Goal: Information Seeking & Learning: Learn about a topic

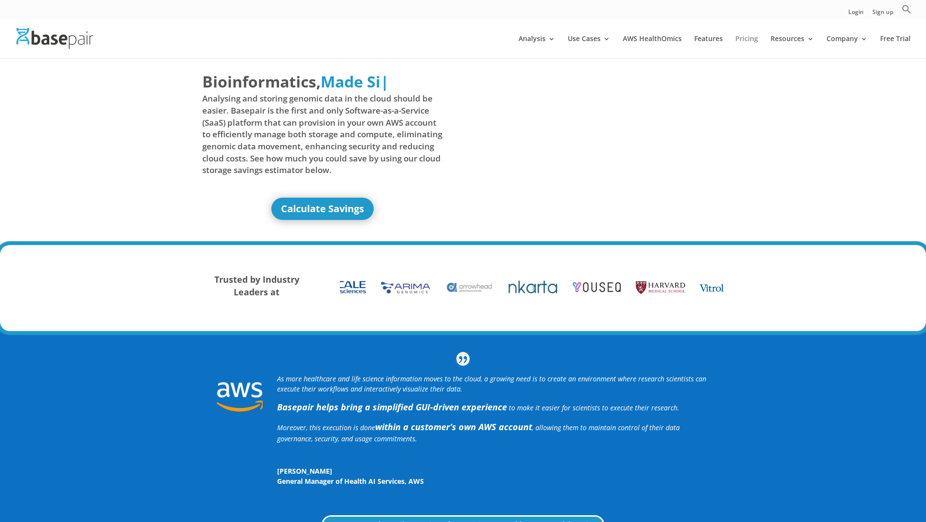
click at [746, 36] on link "Pricing" at bounding box center [746, 46] width 23 height 23
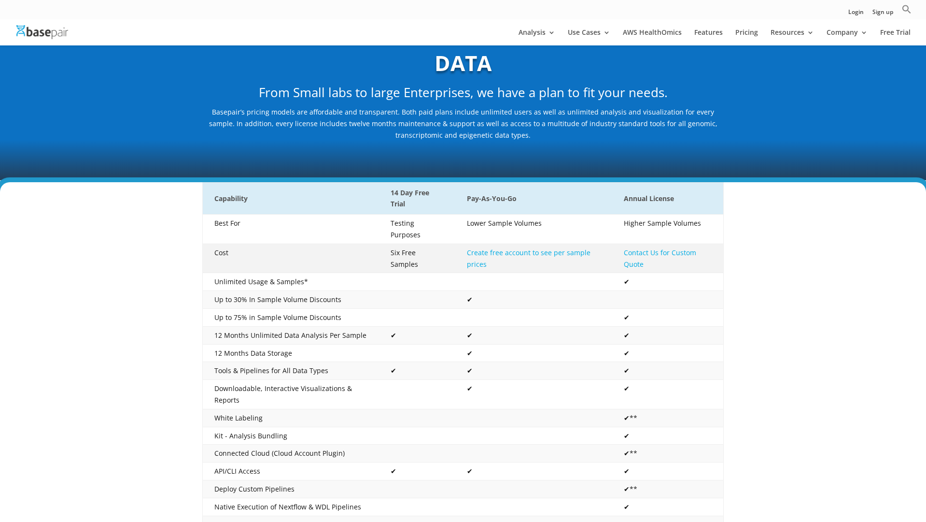
scroll to position [97, 0]
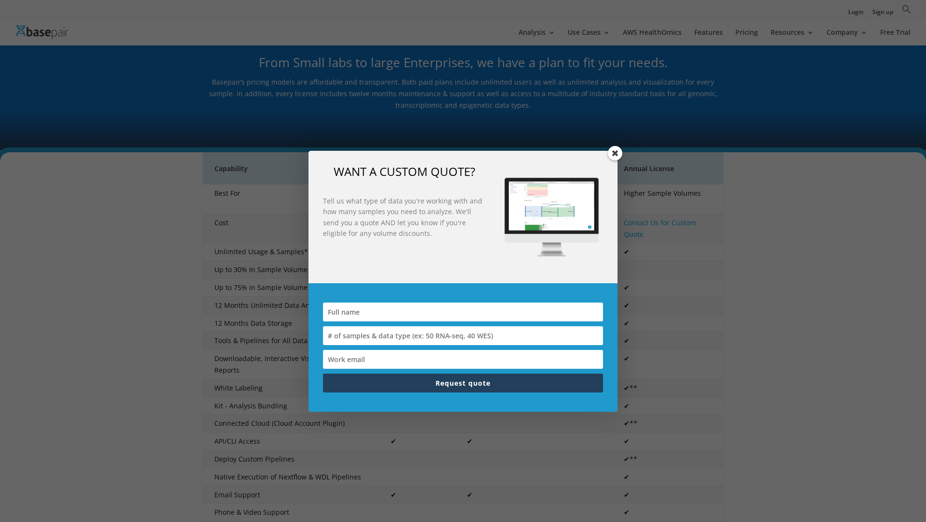
click at [615, 151] on span at bounding box center [615, 153] width 14 height 14
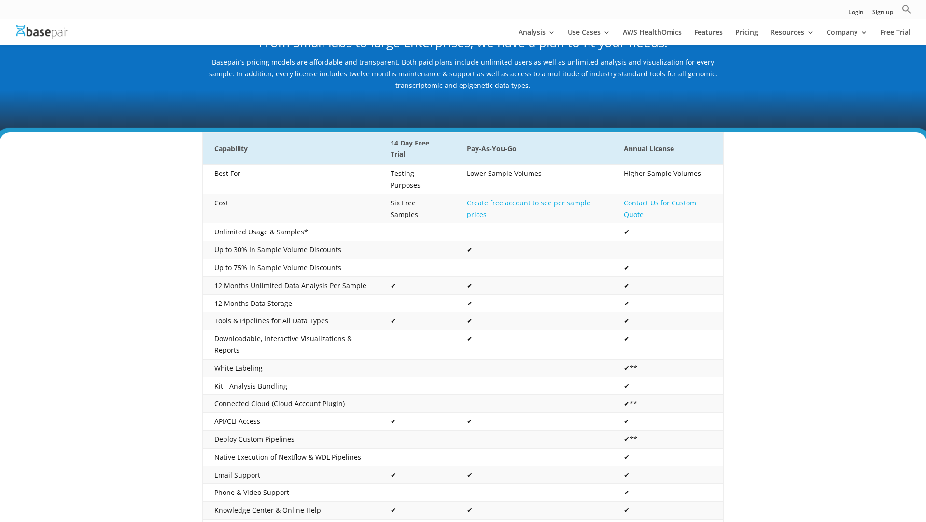
scroll to position [0, 0]
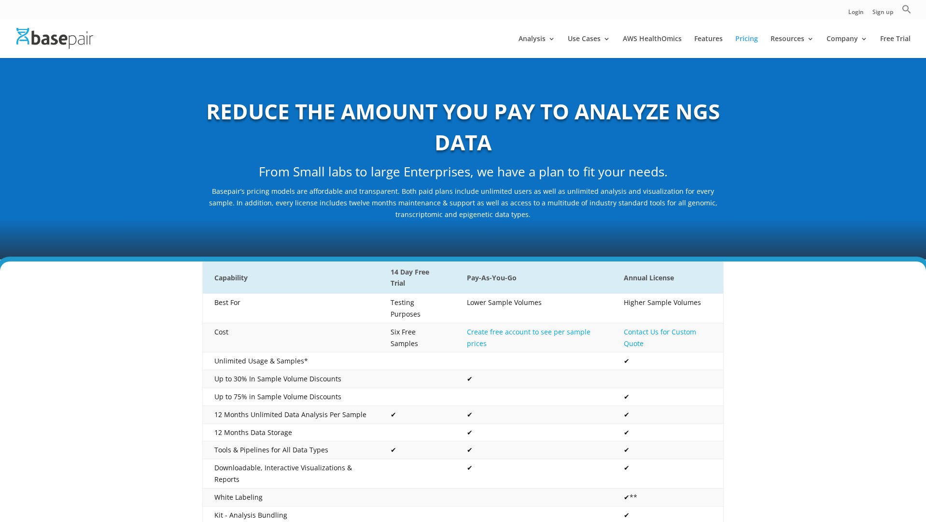
click at [50, 38] on img at bounding box center [54, 38] width 77 height 21
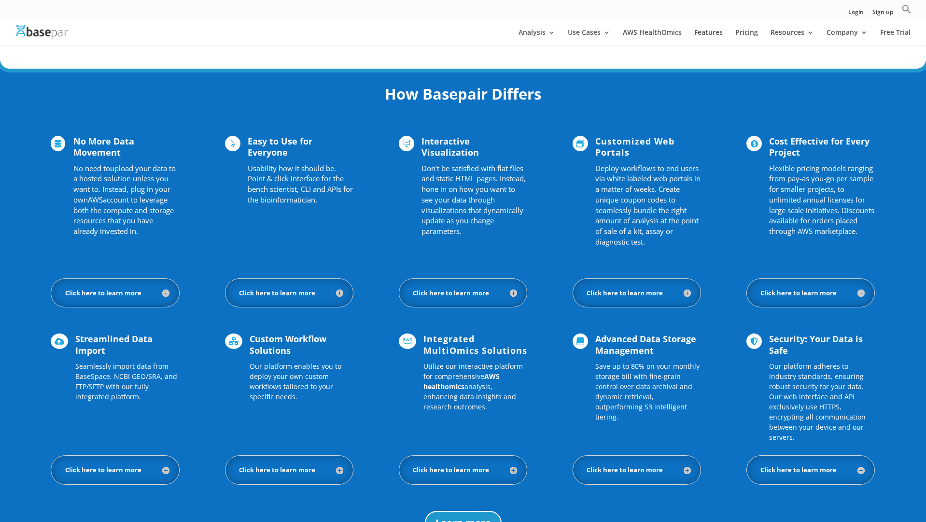
scroll to position [594, 0]
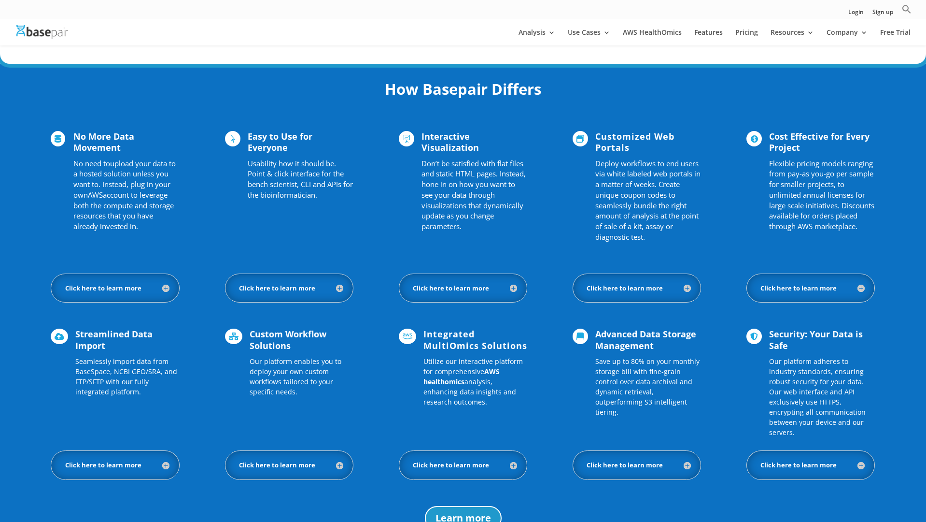
click at [307, 460] on h5 "Click here to learn more" at bounding box center [289, 464] width 108 height 9
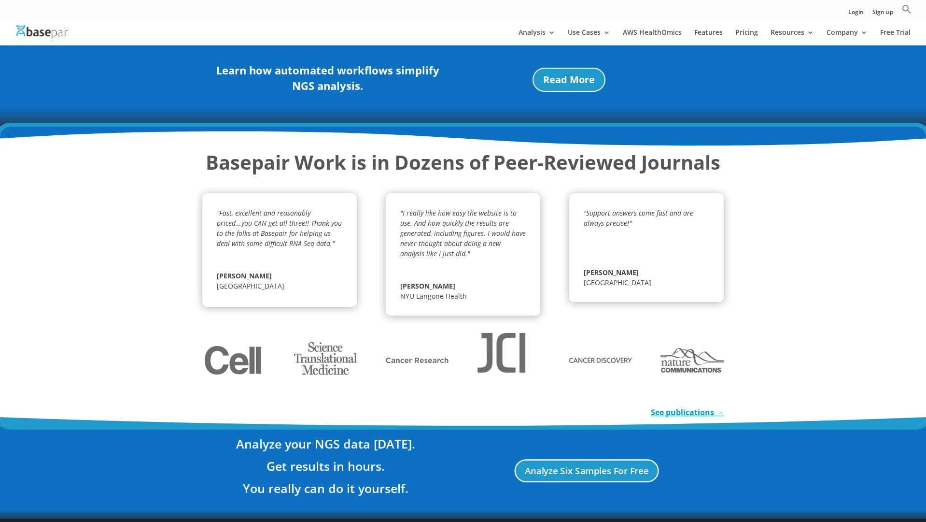
scroll to position [1491, 0]
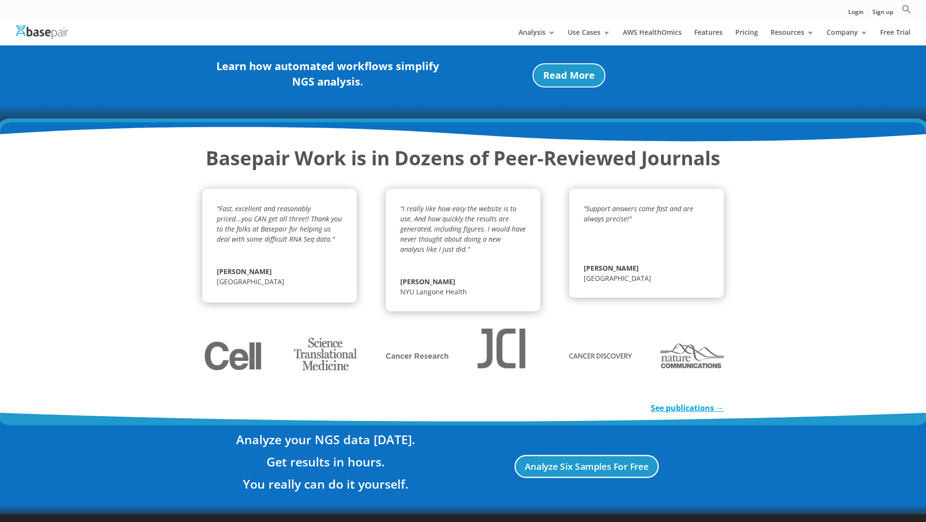
click at [693, 402] on link "See publications →" at bounding box center [687, 407] width 73 height 11
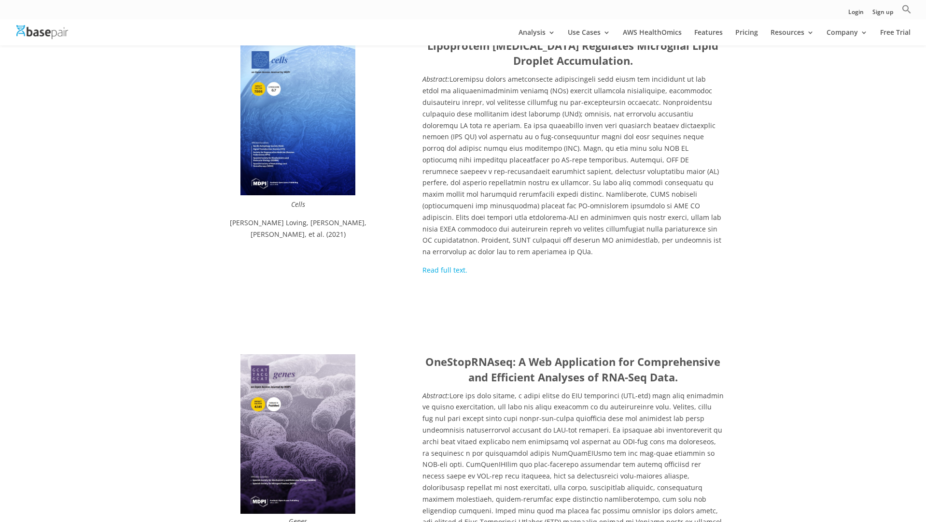
scroll to position [2926, 0]
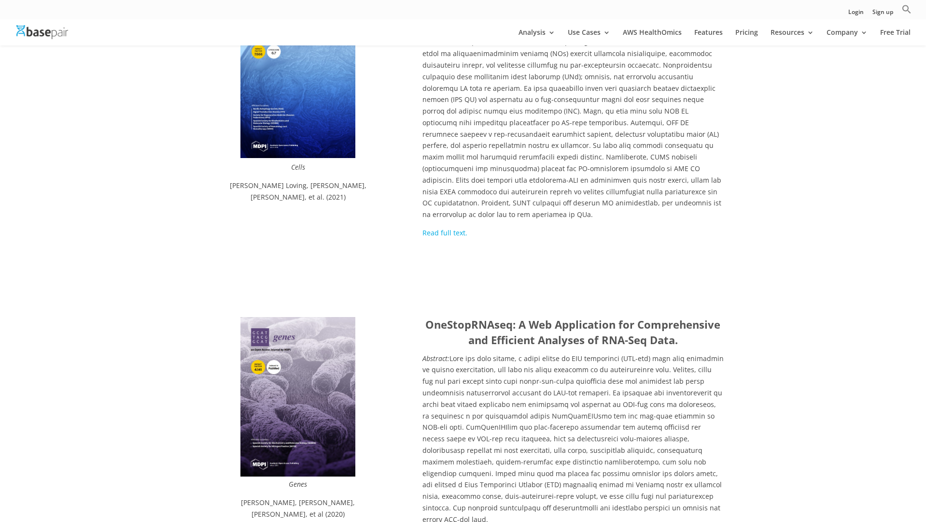
click at [303, 317] on img at bounding box center [297, 397] width 115 height 160
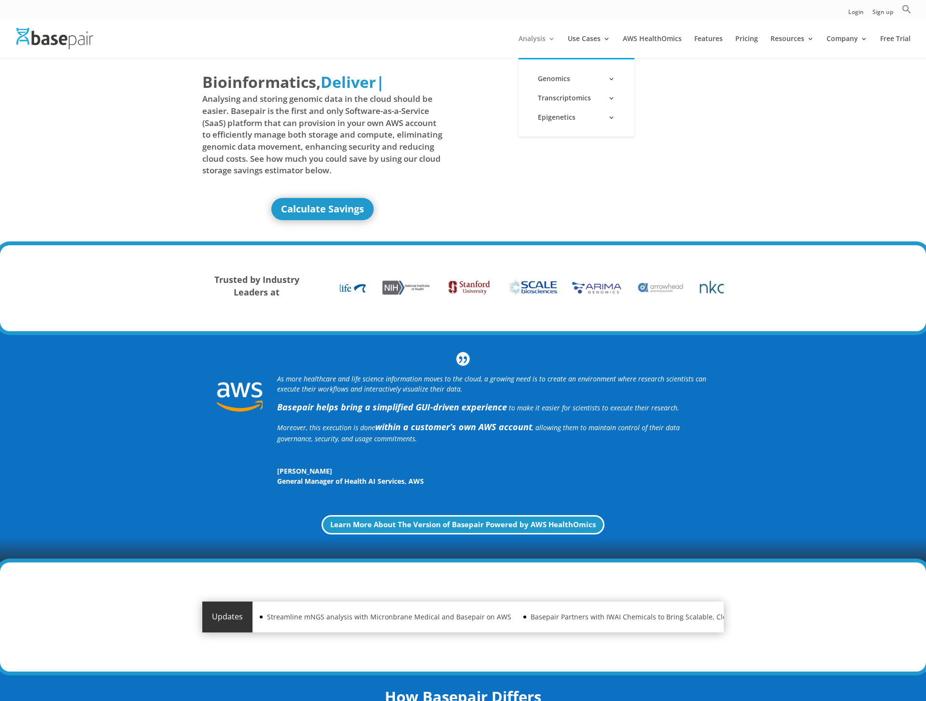
click at [537, 41] on link "Analysis" at bounding box center [537, 46] width 37 height 23
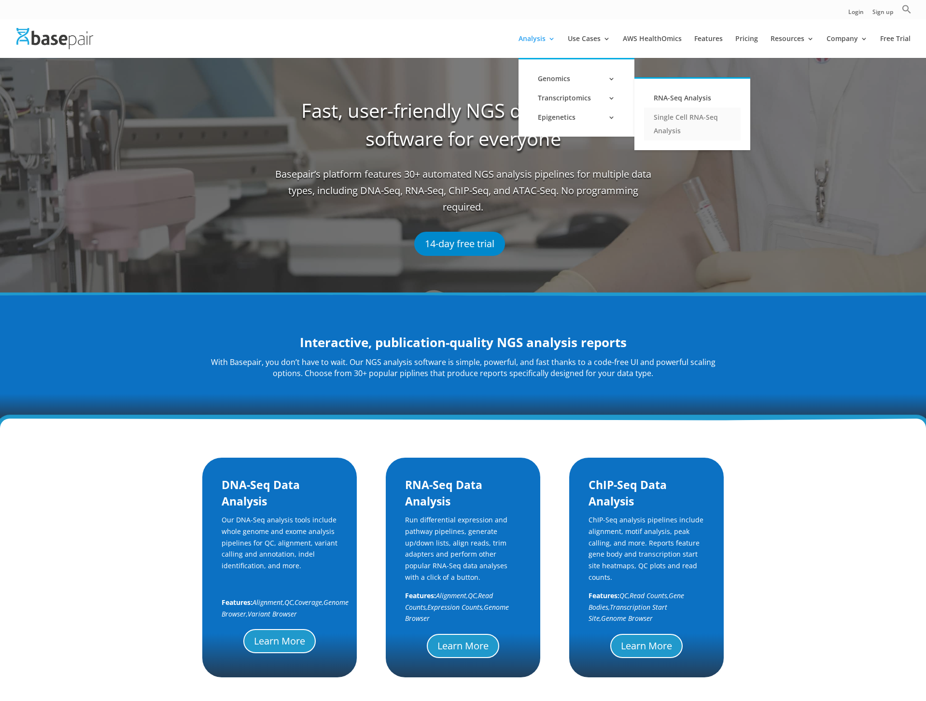
click at [670, 127] on link "Single Cell RNA-Seq Analysis" at bounding box center [692, 124] width 97 height 33
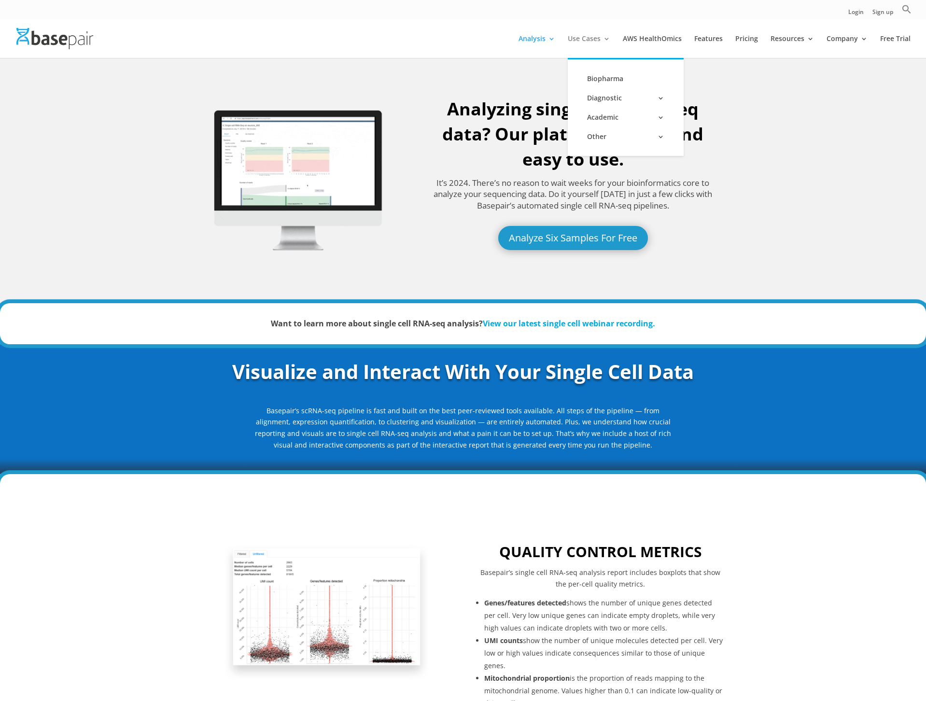
click at [580, 46] on link "Use Cases" at bounding box center [589, 46] width 42 height 23
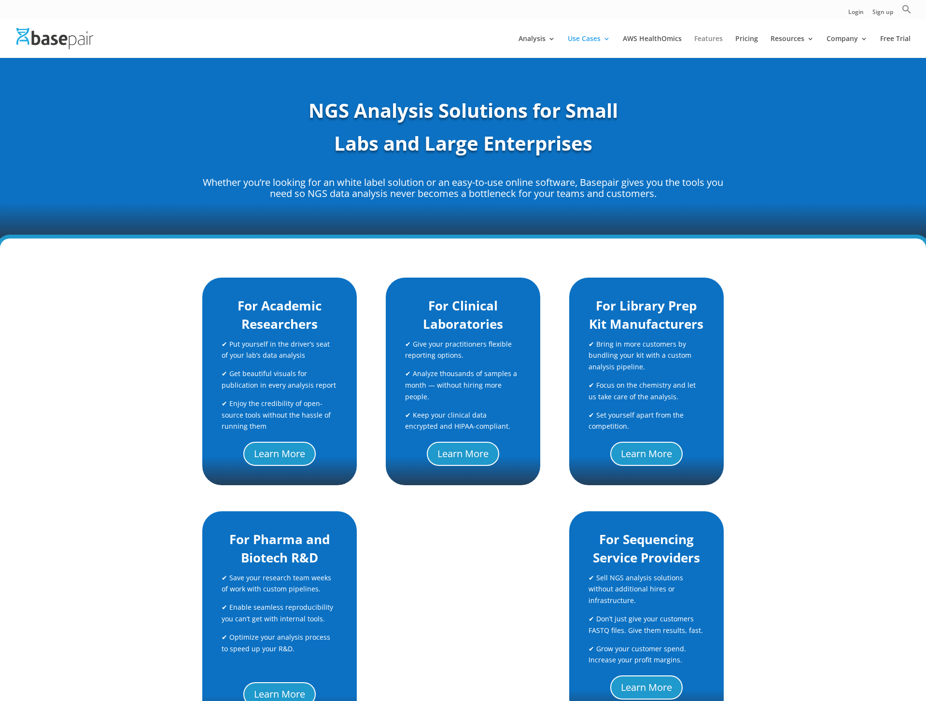
click at [707, 36] on link "Features" at bounding box center [708, 46] width 28 height 23
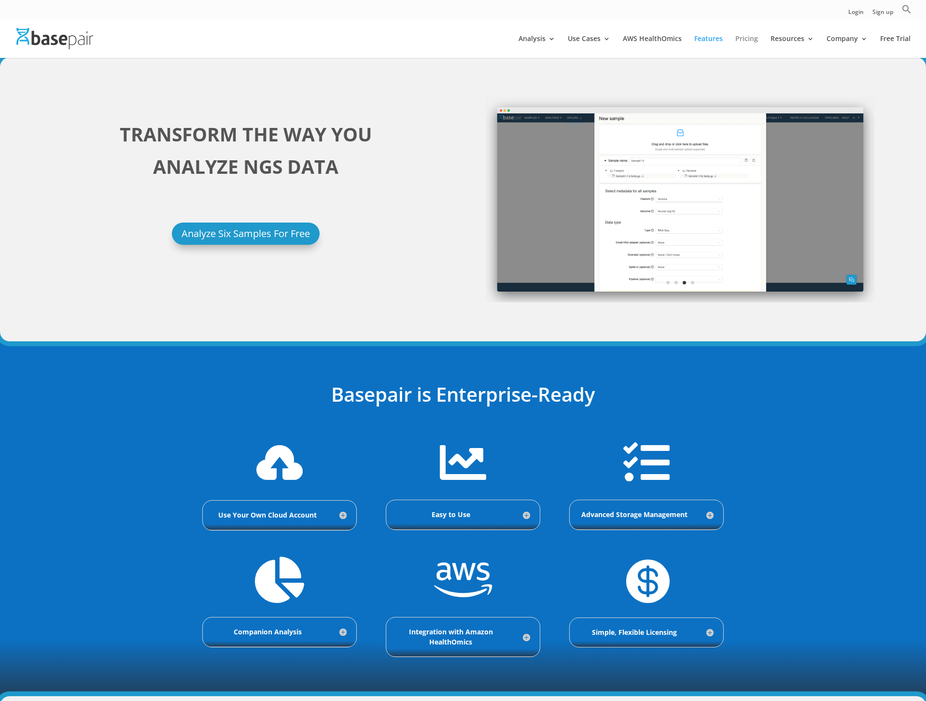
click at [750, 41] on link "Pricing" at bounding box center [746, 46] width 23 height 23
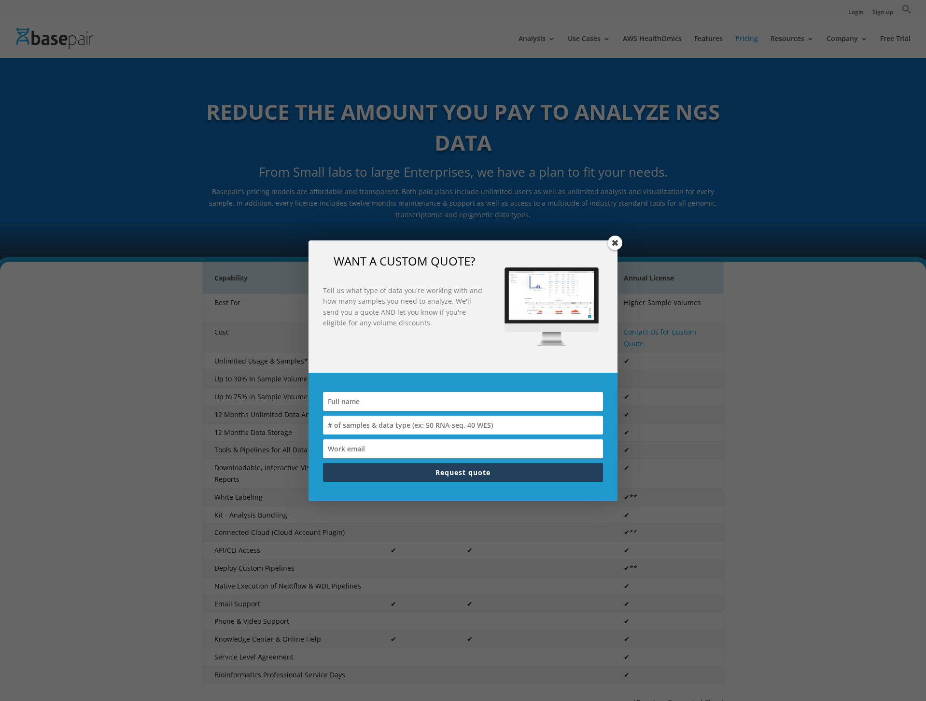
drag, startPoint x: 781, startPoint y: 38, endPoint x: 785, endPoint y: 46, distance: 8.6
click at [782, 39] on div "WANT A CUSTOM QUOTE? Tell us what type of data you're working with and how many…" at bounding box center [463, 350] width 926 height 701
click at [782, 43] on div "WANT A CUSTOM QUOTE? Tell us what type of data you're working with and how many…" at bounding box center [463, 350] width 926 height 701
click at [612, 249] on div "WANT A CUSTOM QUOTE? Tell us what type of data you're working with and how many…" at bounding box center [463, 370] width 309 height 261
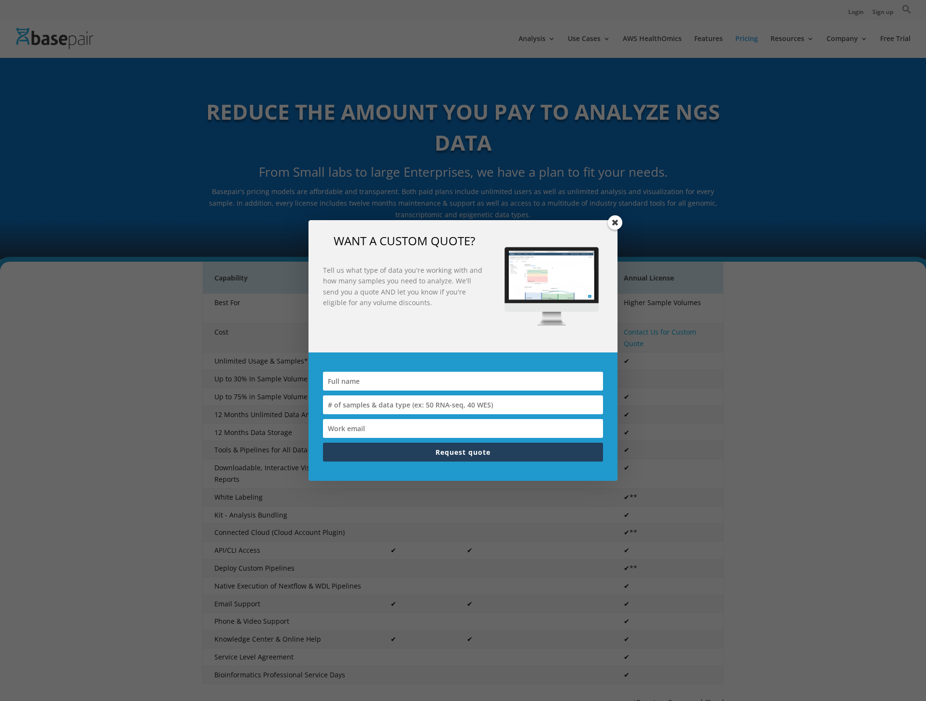
click at [609, 242] on img at bounding box center [552, 286] width 118 height 118
click at [613, 223] on span at bounding box center [615, 222] width 14 height 14
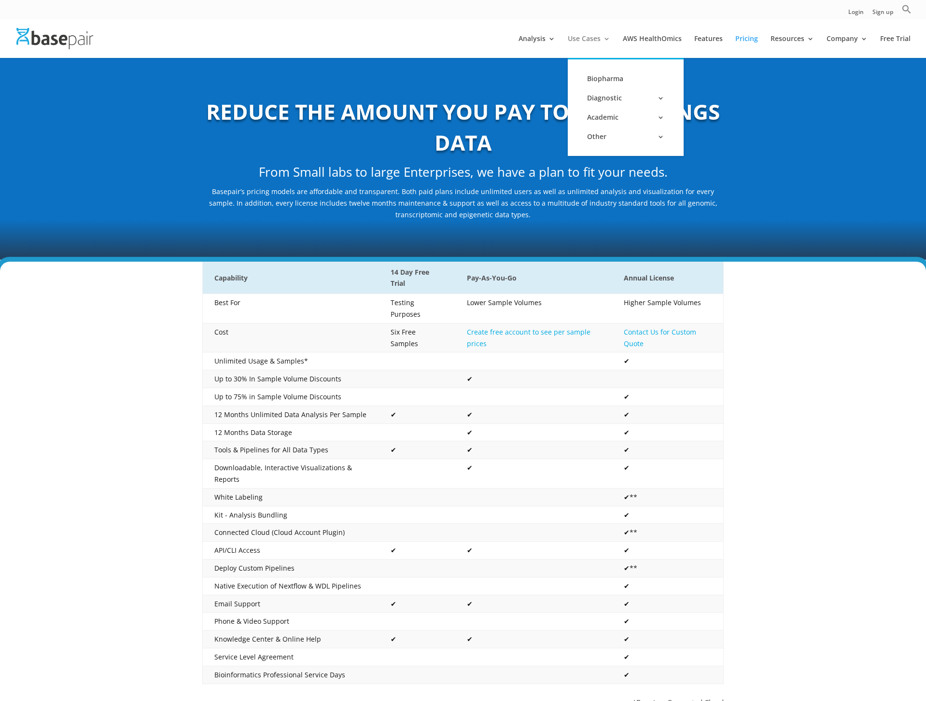
click at [588, 37] on link "Use Cases" at bounding box center [589, 46] width 42 height 23
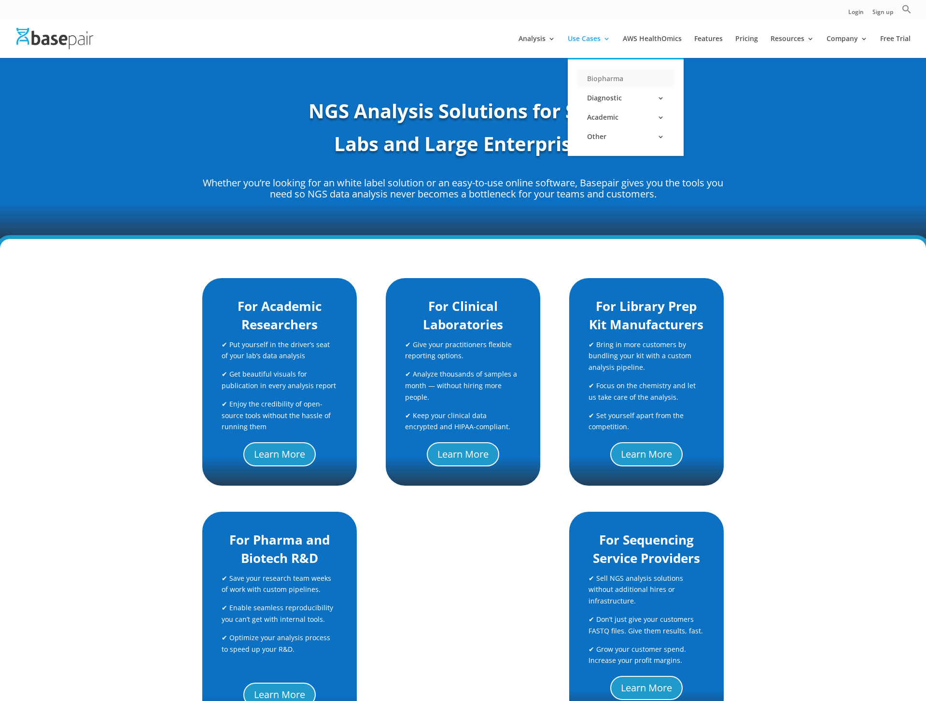
click at [607, 83] on link "Biopharma" at bounding box center [626, 78] width 97 height 19
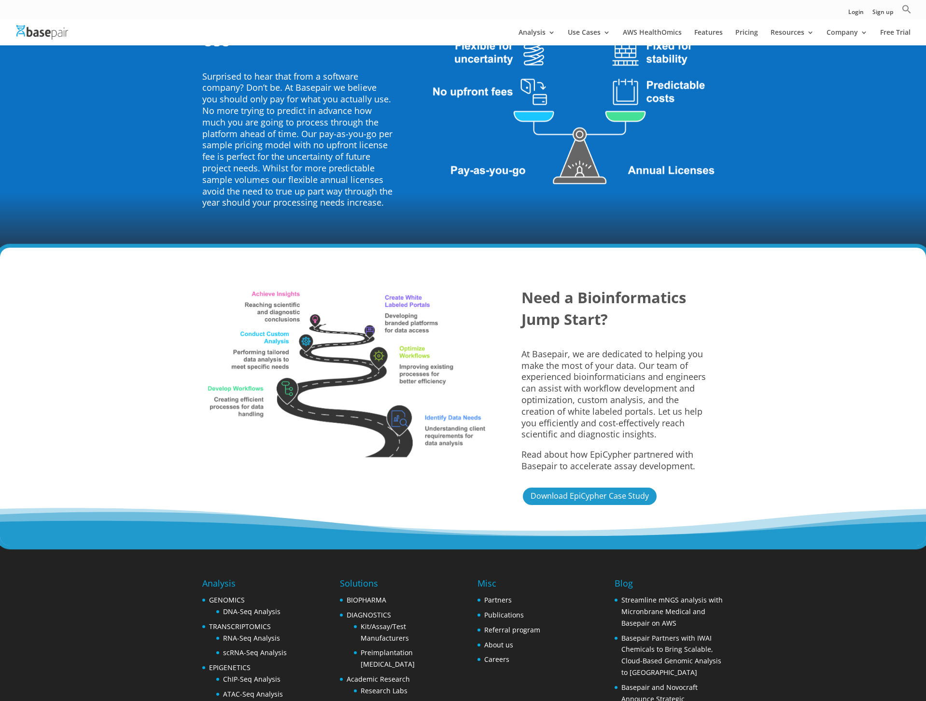
scroll to position [2126, 0]
